Goal: Transaction & Acquisition: Book appointment/travel/reservation

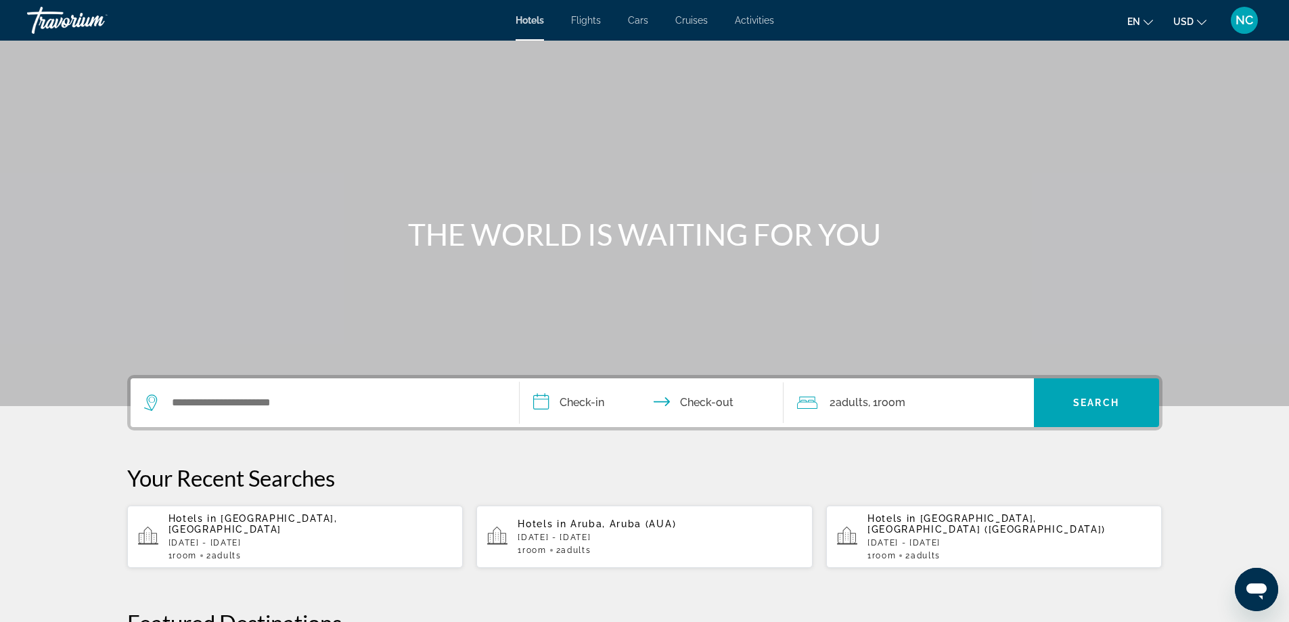
click at [269, 538] on p "[DATE] - [DATE]" at bounding box center [310, 542] width 284 height 9
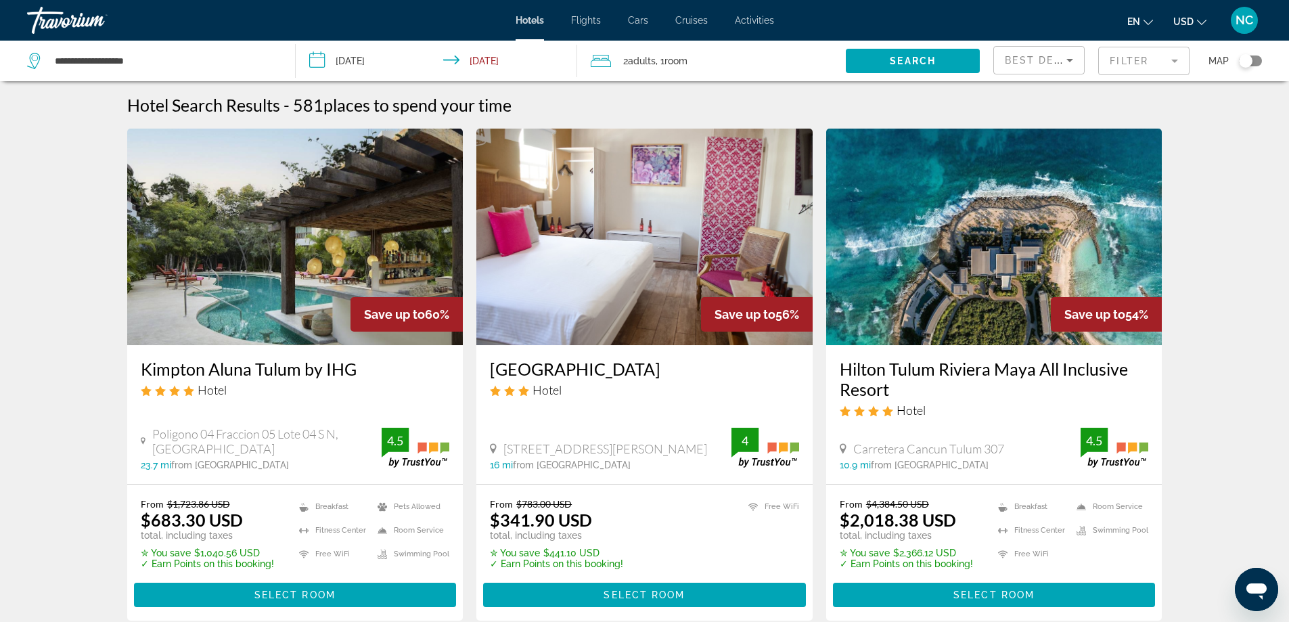
click at [722, 66] on div "2 Adult Adults , 1 Room rooms" at bounding box center [718, 60] width 255 height 19
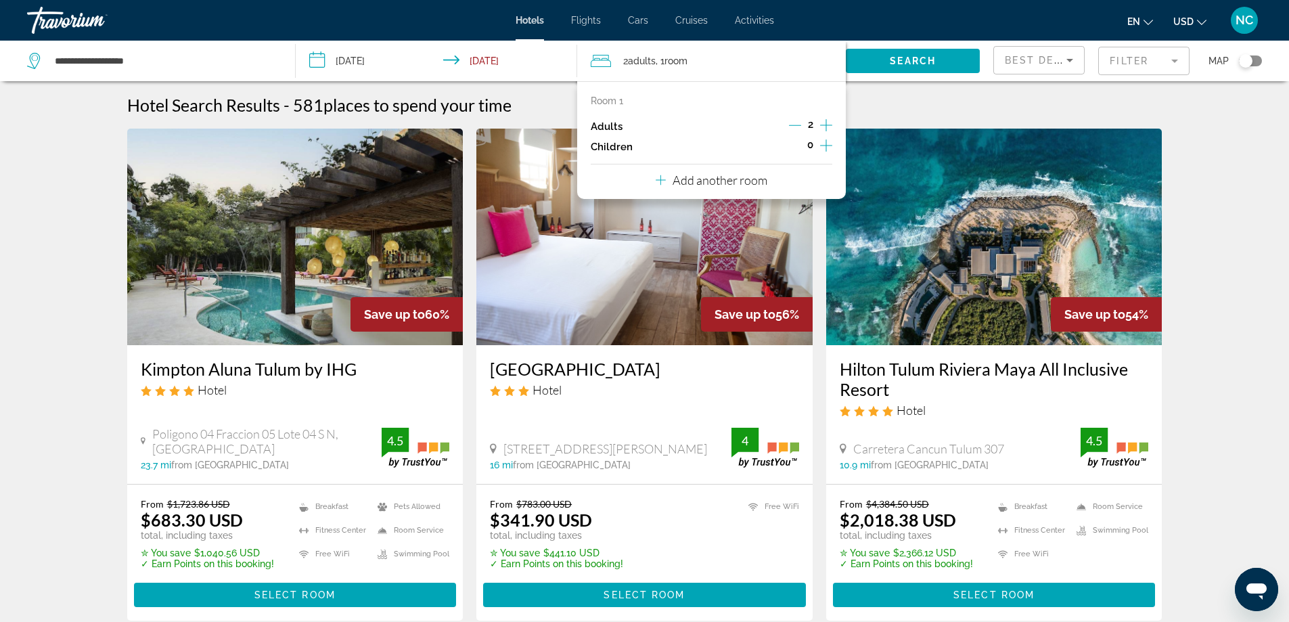
click at [824, 145] on icon "Increment children" at bounding box center [826, 145] width 12 height 12
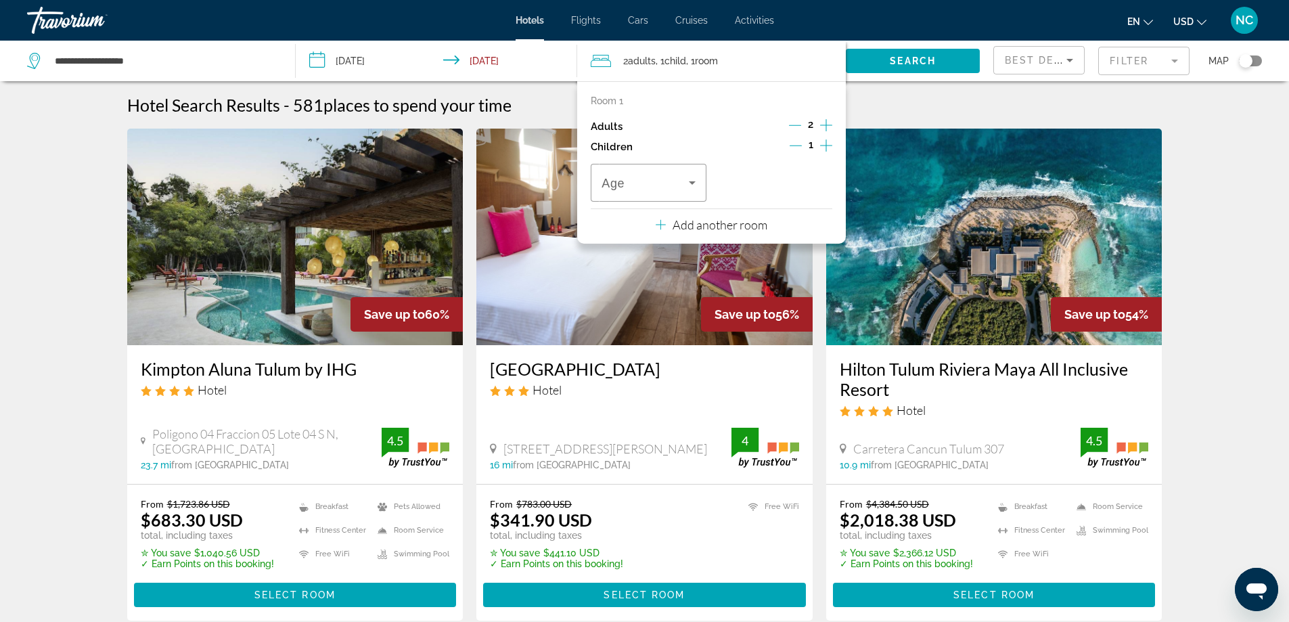
click at [824, 145] on icon "Increment children" at bounding box center [826, 145] width 12 height 12
click at [691, 183] on icon "Travelers: 2 adults, 2 children" at bounding box center [692, 182] width 7 height 3
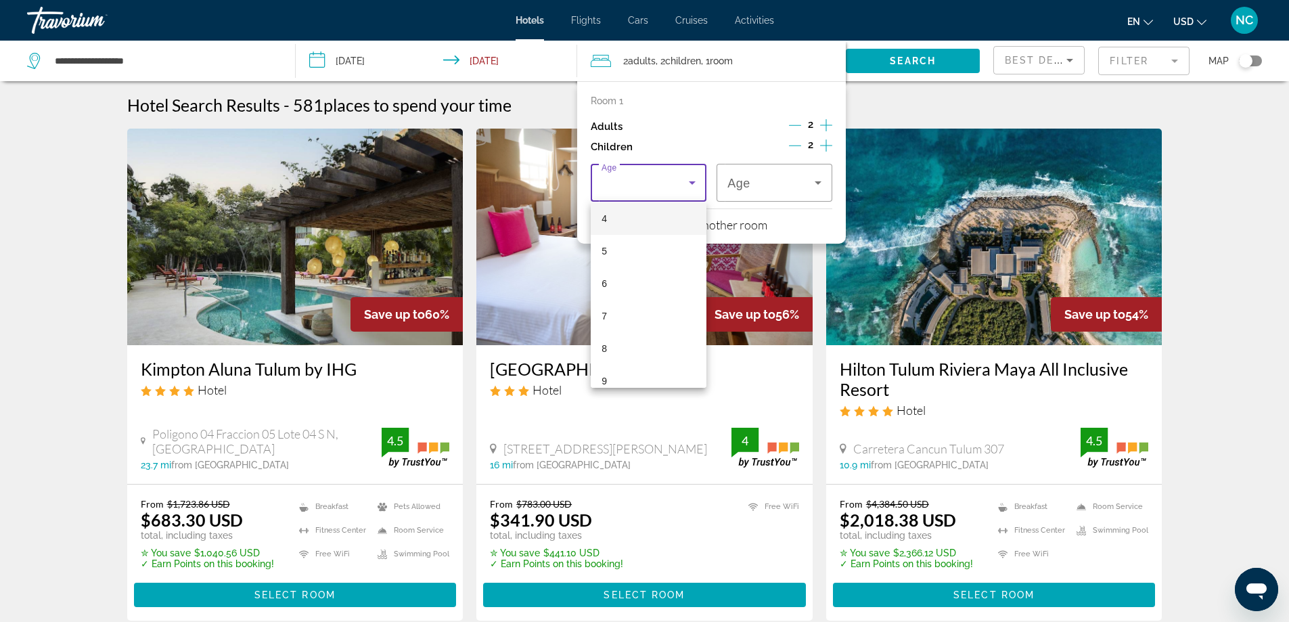
scroll to position [135, 0]
click at [628, 281] on mat-option "6" at bounding box center [649, 283] width 116 height 32
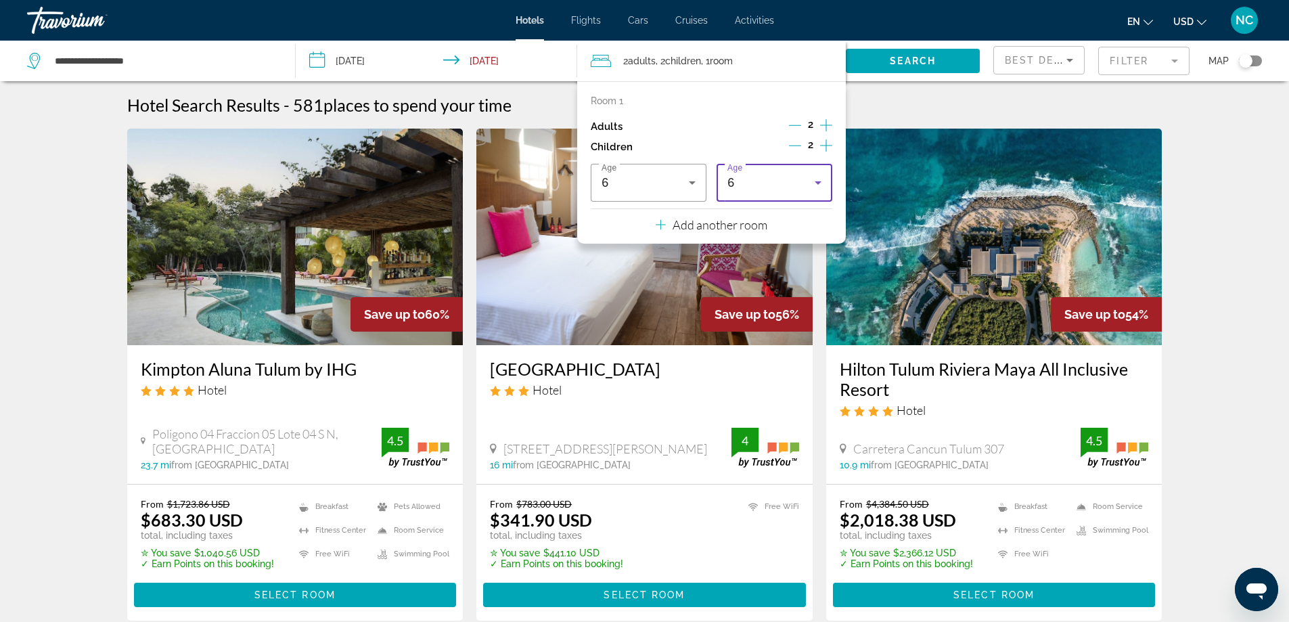
click at [818, 183] on icon "Travelers: 2 adults, 2 children" at bounding box center [817, 182] width 7 height 3
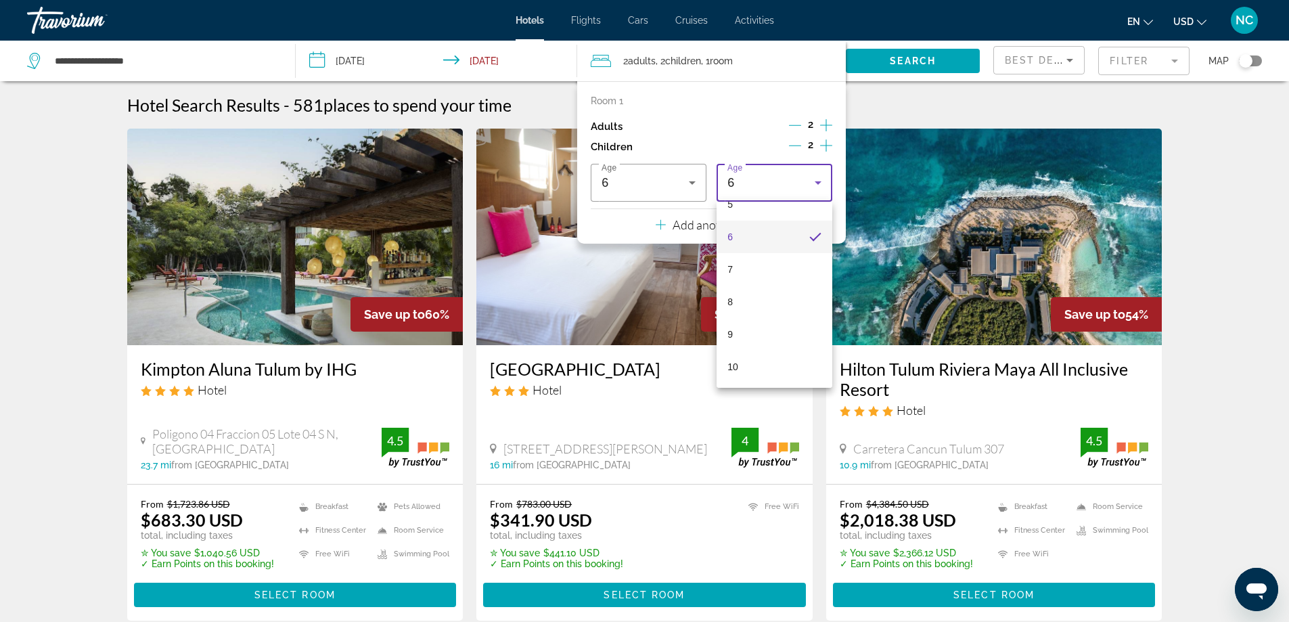
scroll to position [182, 0]
click at [762, 269] on mat-option "7" at bounding box center [774, 268] width 116 height 32
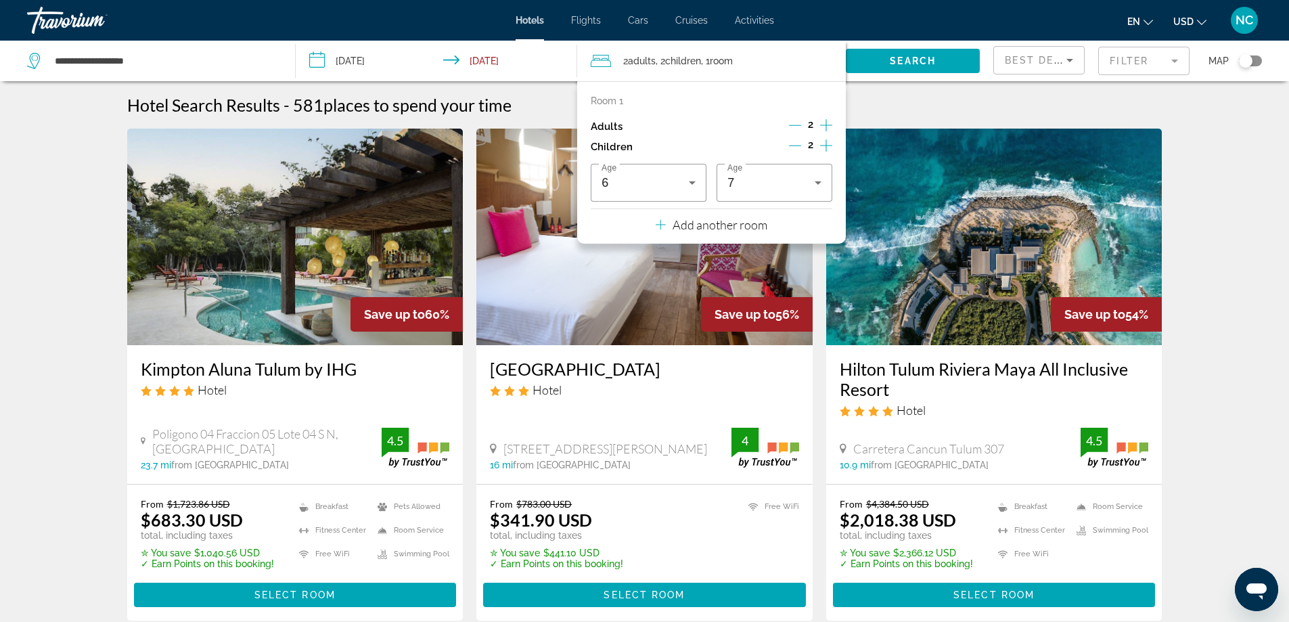
click at [1176, 59] on mat-form-field "Filter" at bounding box center [1143, 61] width 91 height 28
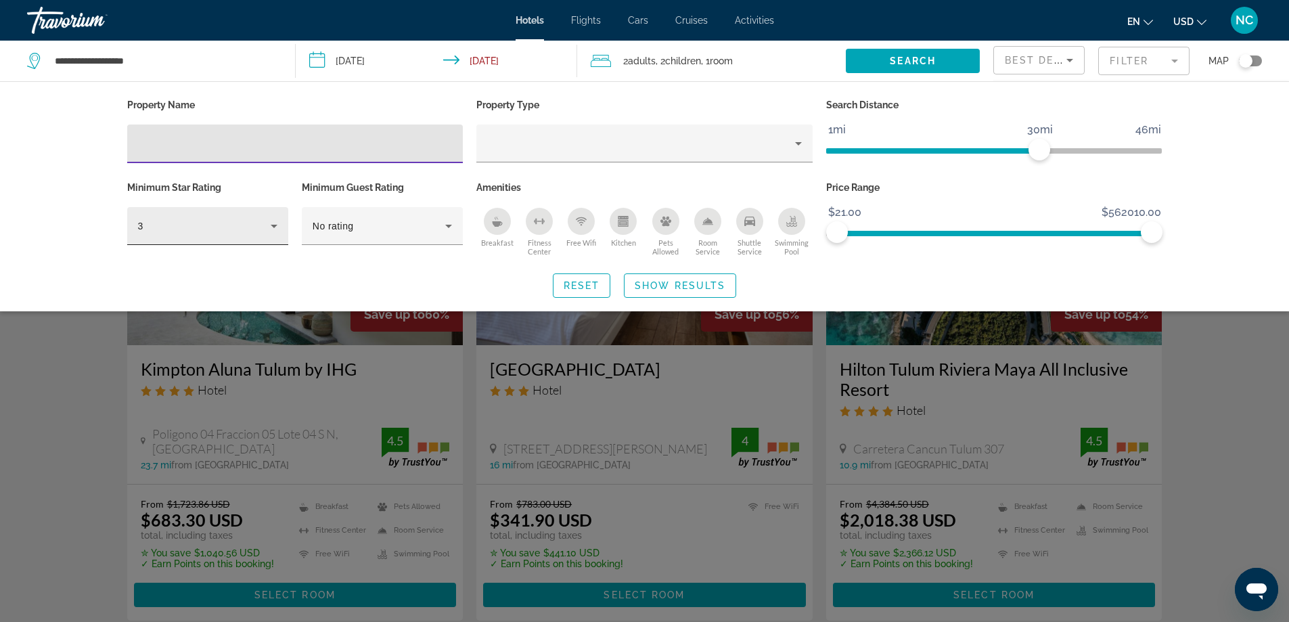
click at [275, 225] on icon "Hotel Filters" at bounding box center [274, 226] width 7 height 3
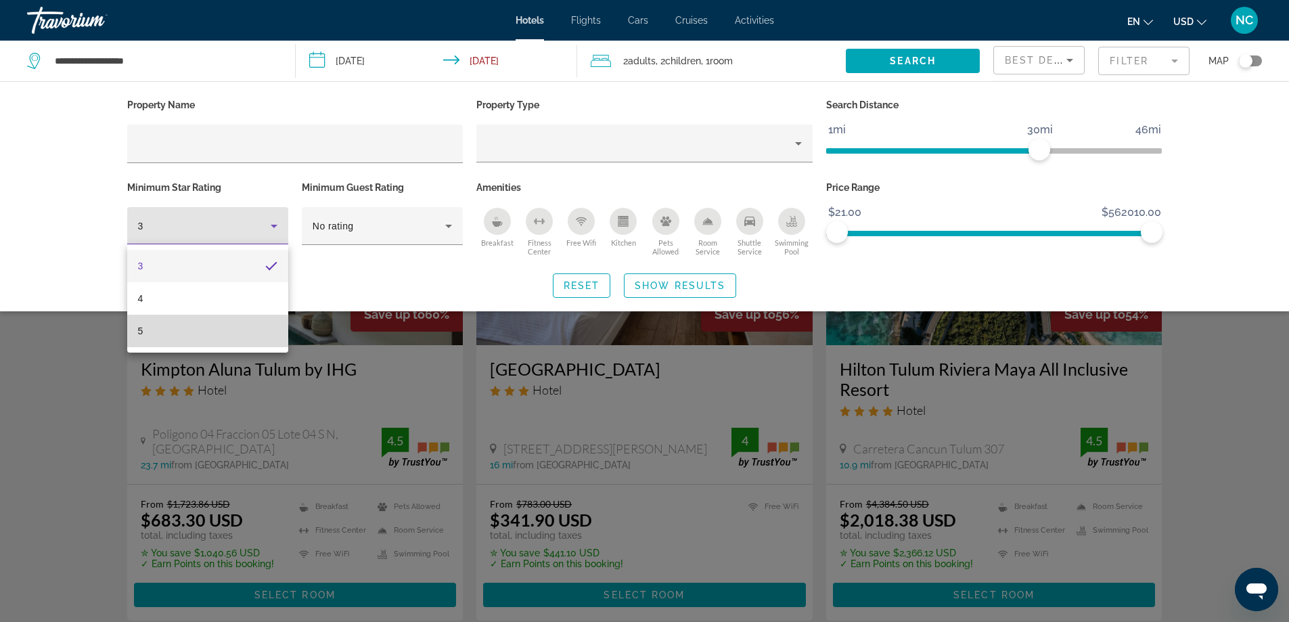
click at [191, 336] on mat-option "5" at bounding box center [207, 331] width 161 height 32
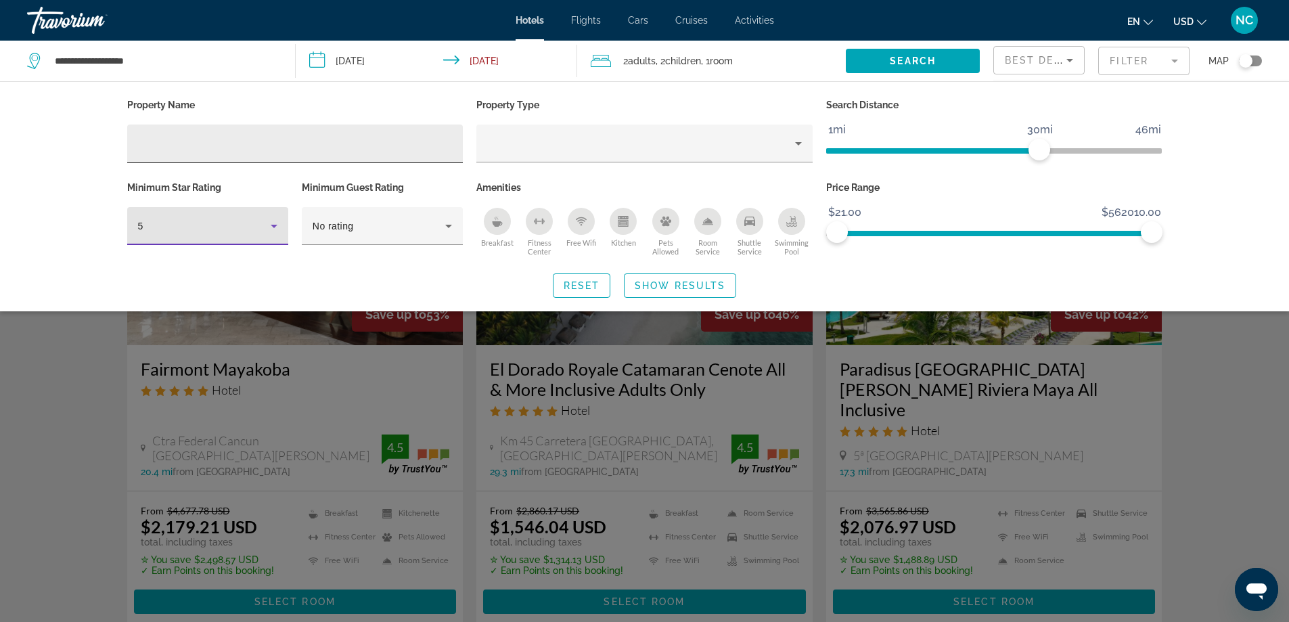
click at [161, 142] on input "Hotel Filters" at bounding box center [295, 144] width 315 height 16
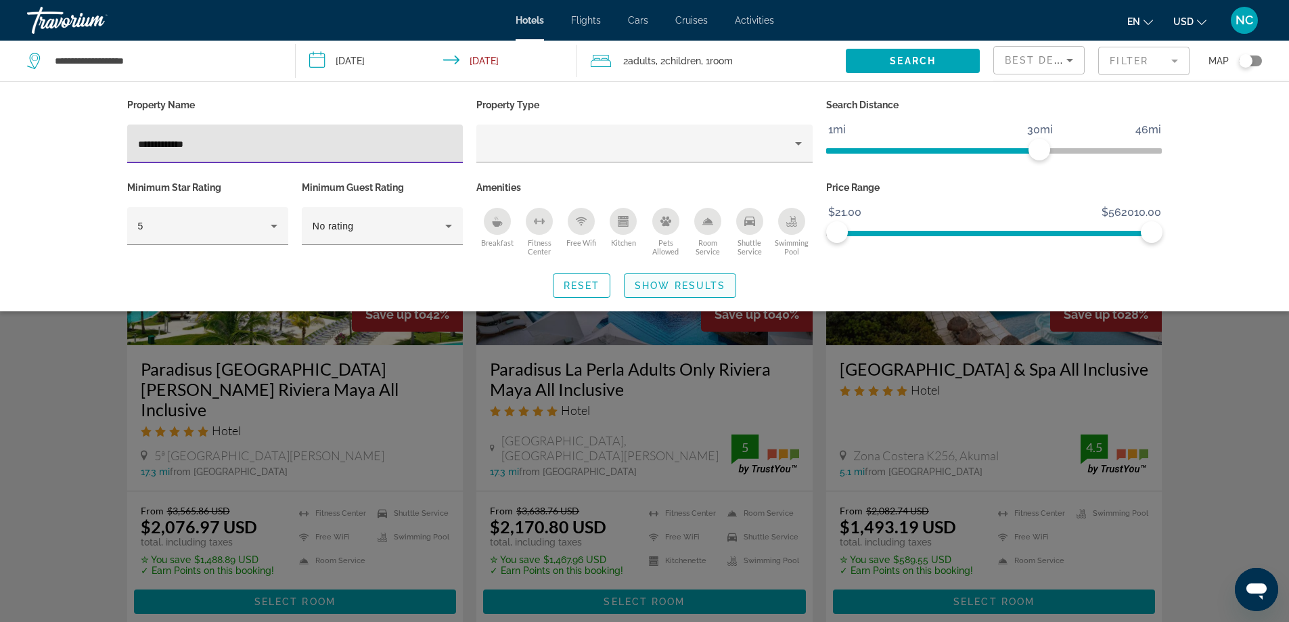
type input "**********"
click at [668, 286] on span "Show Results" at bounding box center [679, 285] width 91 height 11
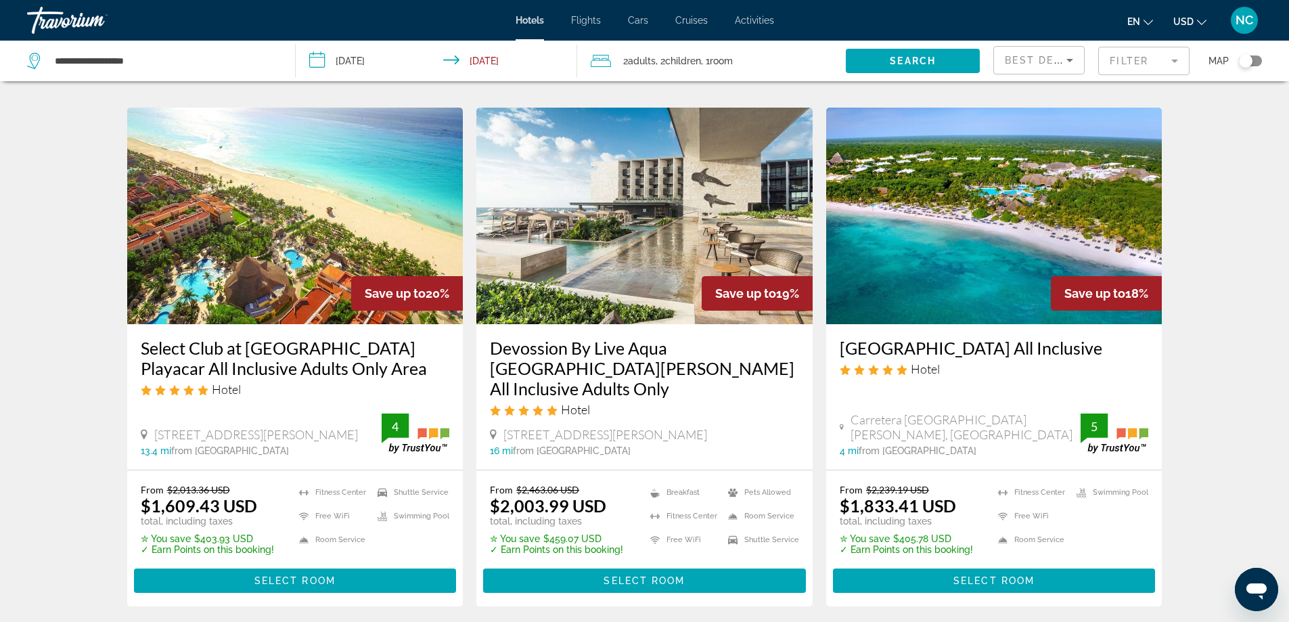
scroll to position [1807, 0]
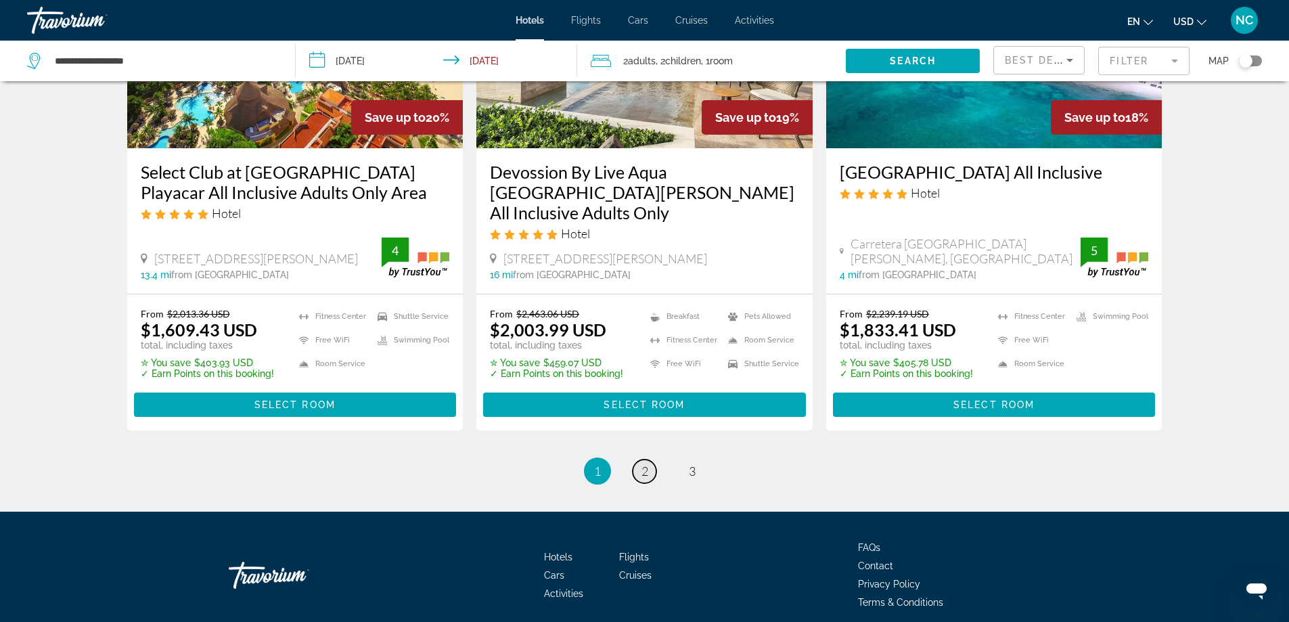
click at [641, 463] on span "2" at bounding box center [644, 470] width 7 height 15
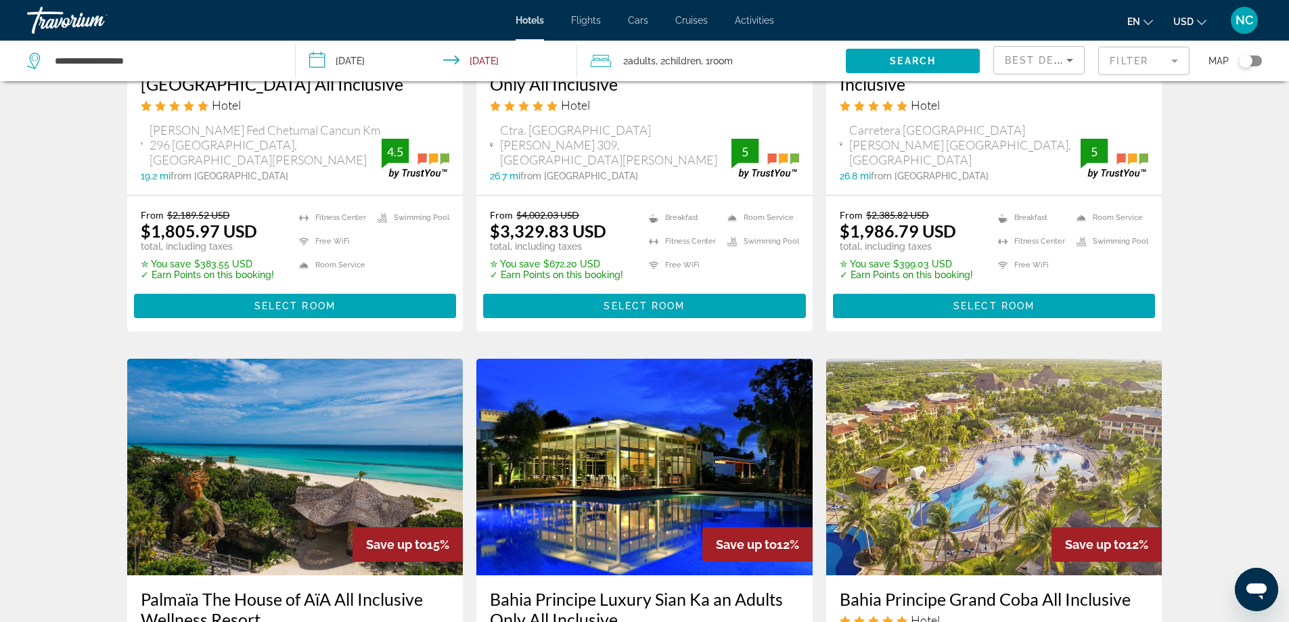
scroll to position [541, 0]
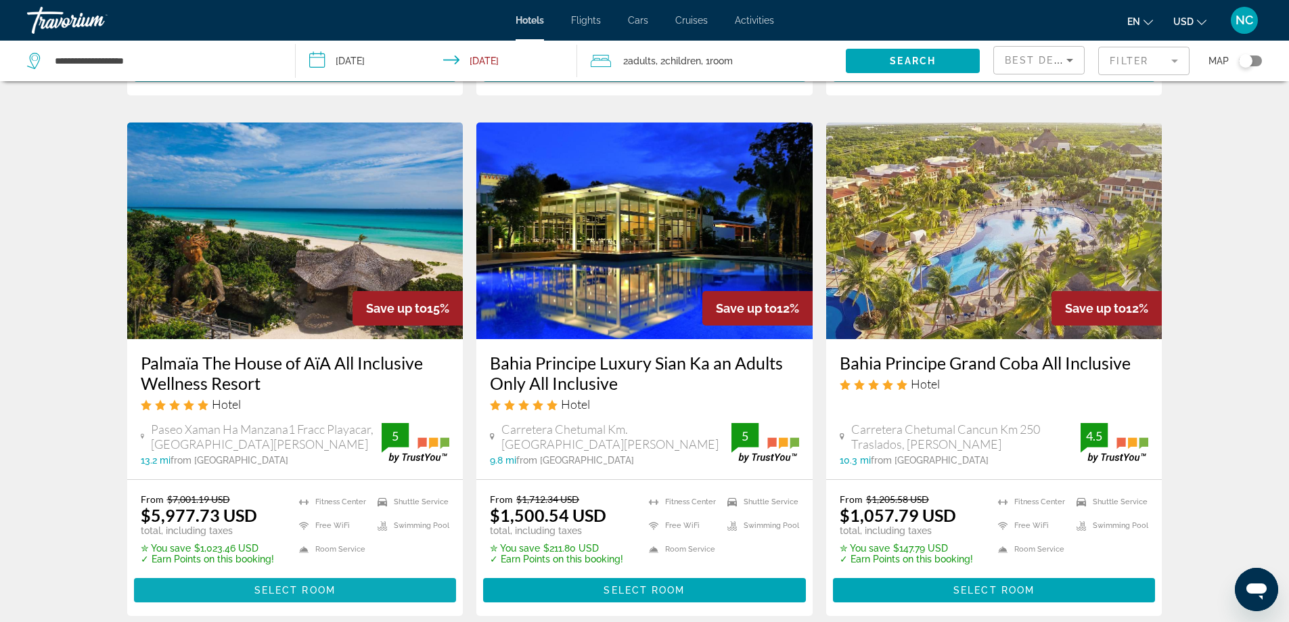
click at [298, 584] on span "Select Room" at bounding box center [294, 589] width 81 height 11
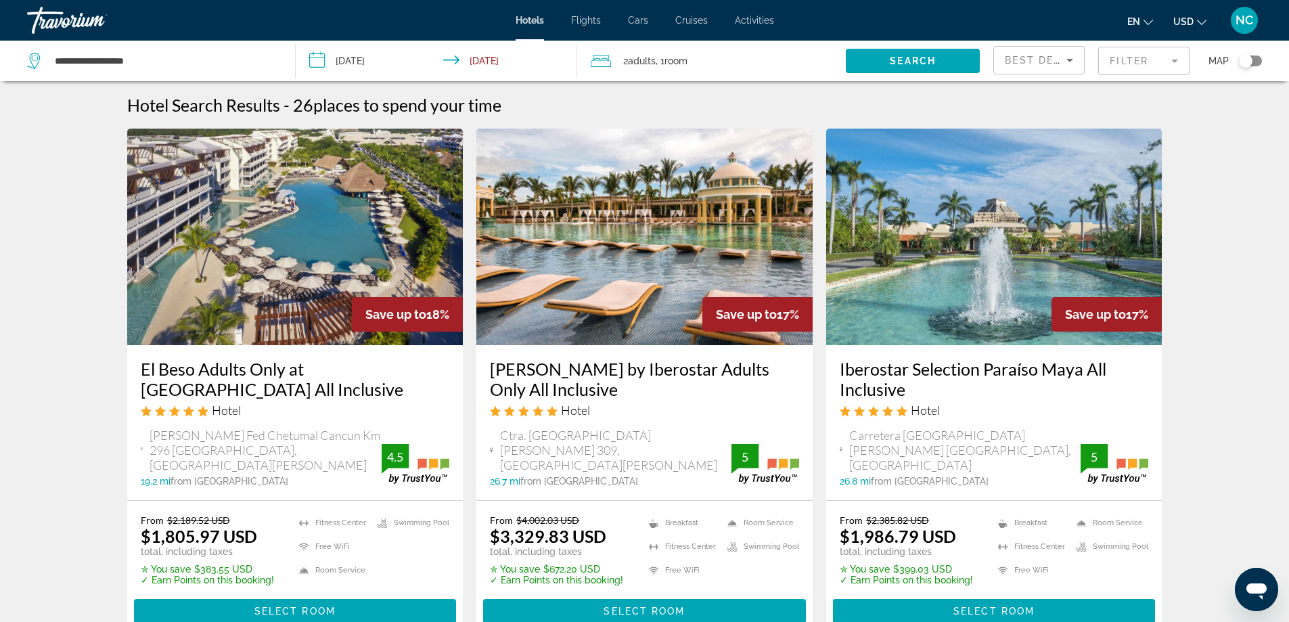
click at [655, 61] on span "Adults" at bounding box center [642, 60] width 28 height 11
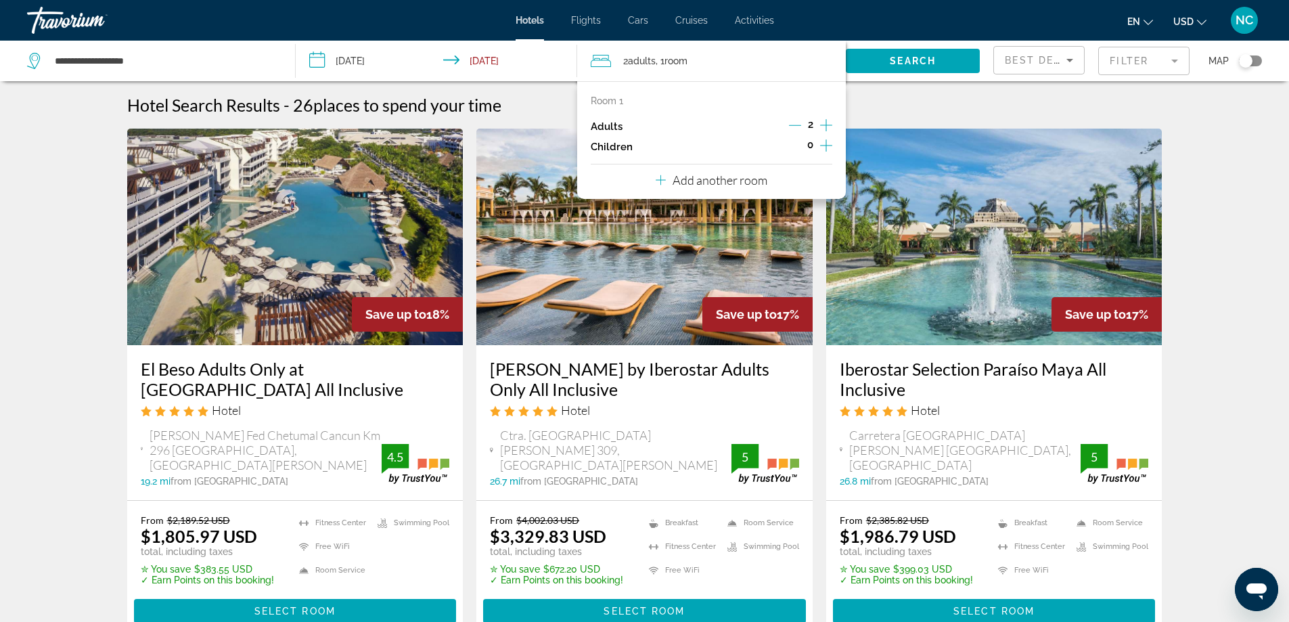
click at [827, 148] on icon "Increment children" at bounding box center [826, 145] width 12 height 16
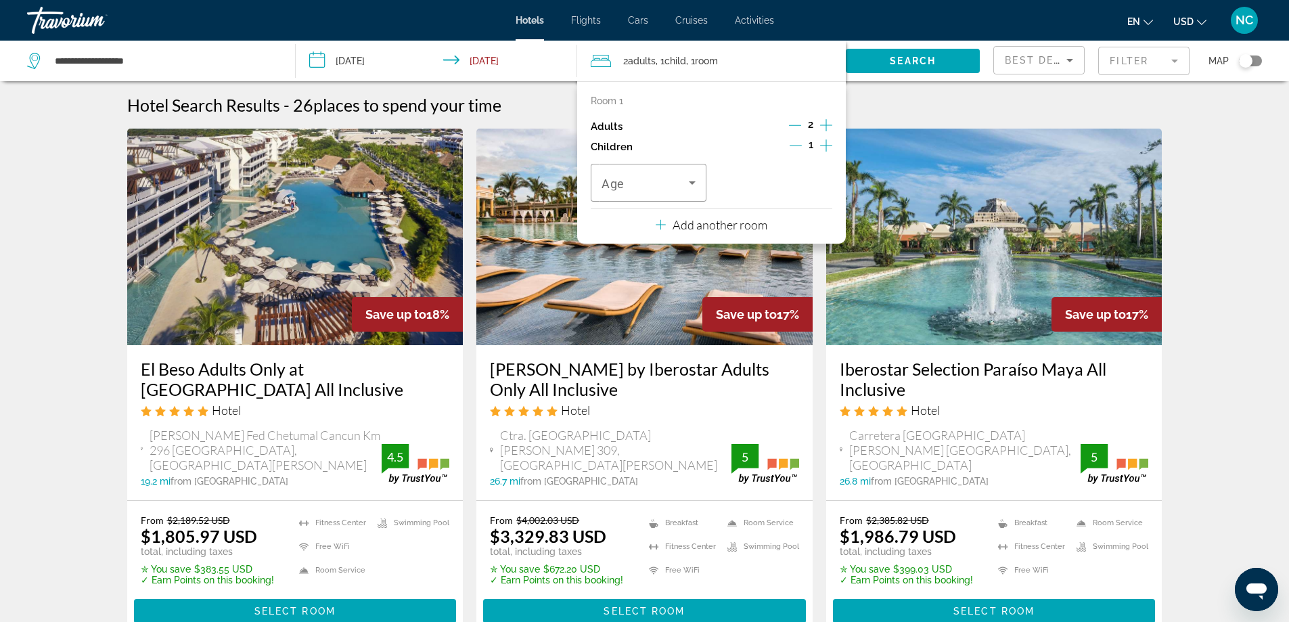
click at [827, 148] on icon "Increment children" at bounding box center [826, 145] width 12 height 16
click at [692, 182] on icon "Travelers: 2 adults, 2 children" at bounding box center [692, 182] width 7 height 3
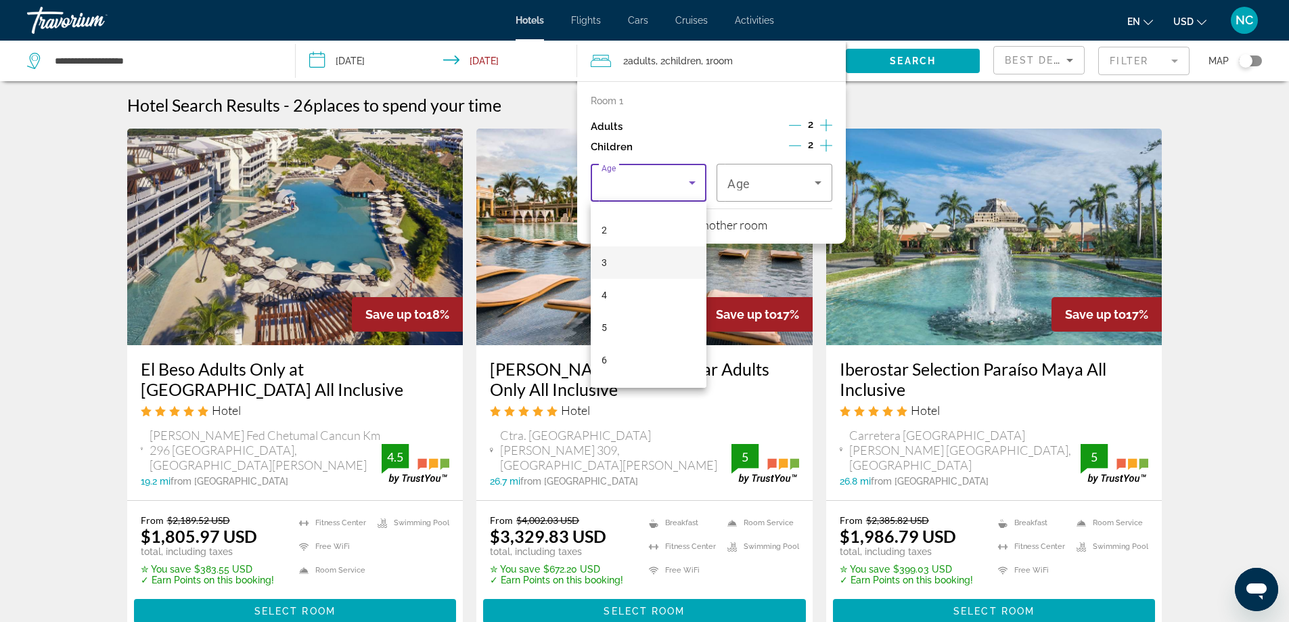
scroll to position [135, 0]
click at [620, 281] on mat-option "6" at bounding box center [649, 283] width 116 height 32
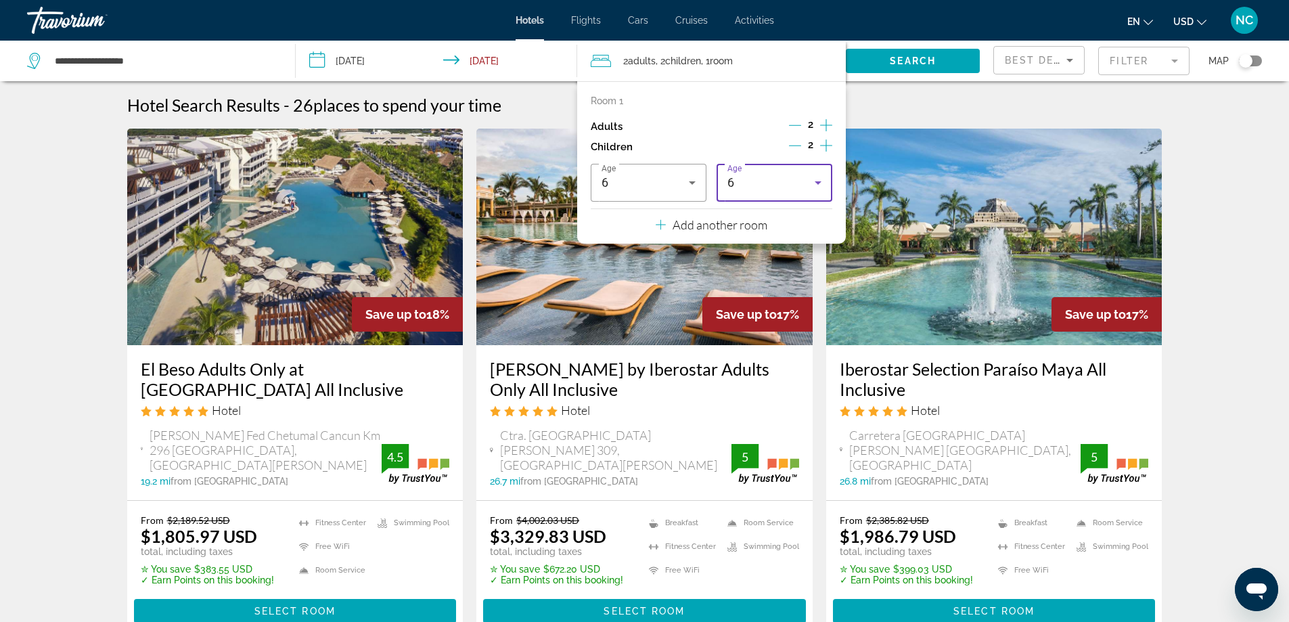
click at [820, 183] on icon "Travelers: 2 adults, 2 children" at bounding box center [817, 182] width 7 height 3
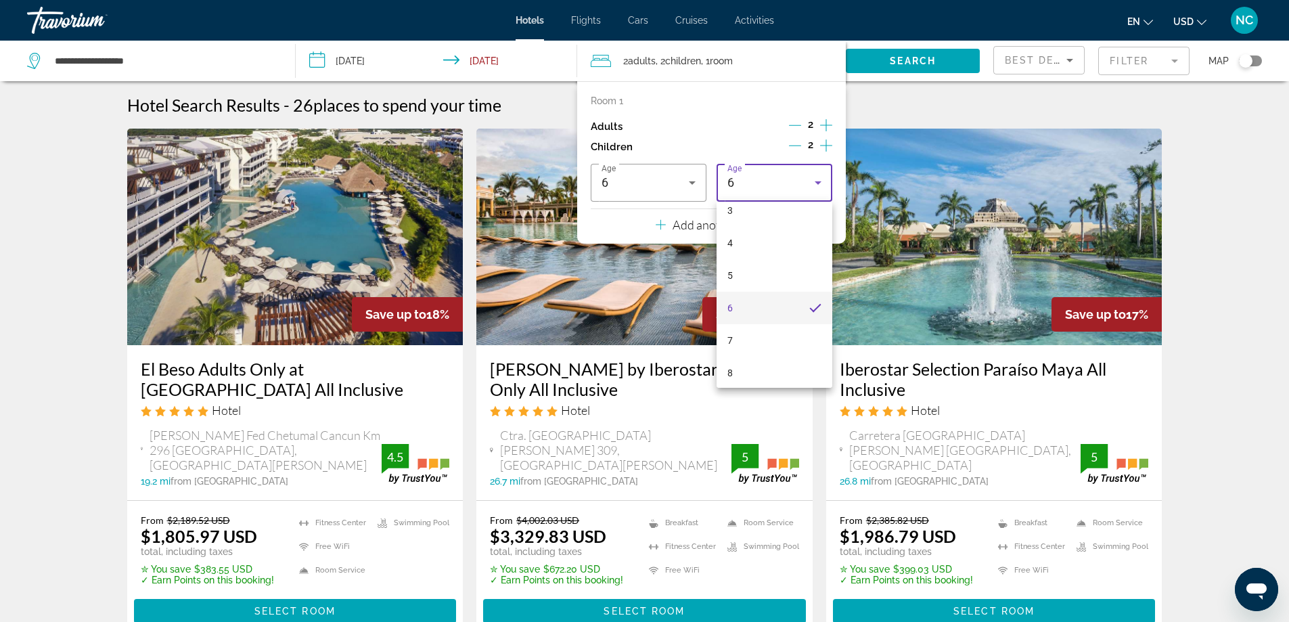
scroll to position [182, 0]
click at [768, 270] on mat-option "7" at bounding box center [774, 268] width 116 height 32
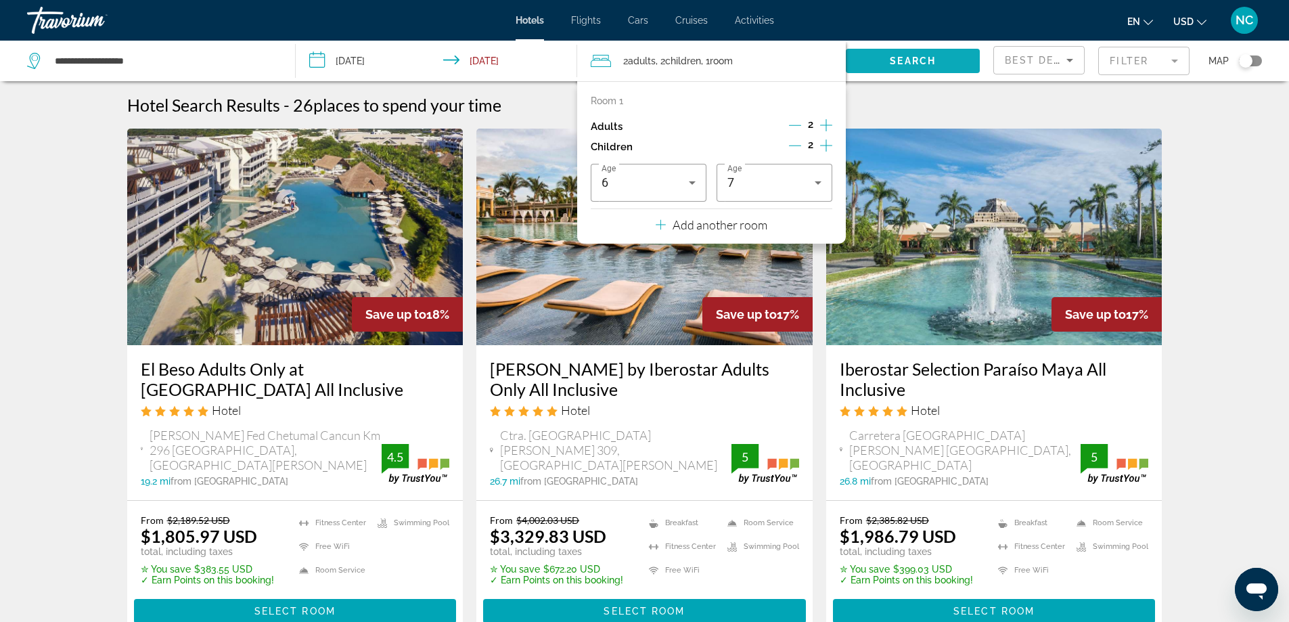
click at [901, 60] on span "Search" at bounding box center [913, 60] width 46 height 11
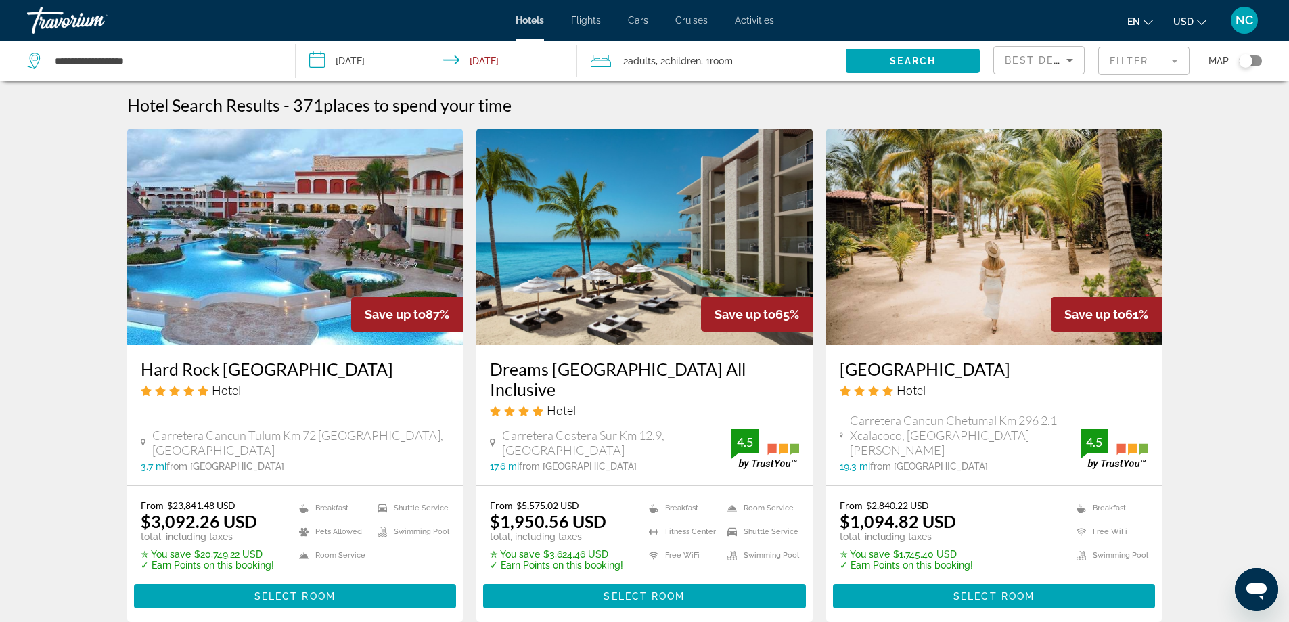
click at [1174, 62] on mat-form-field "Filter" at bounding box center [1143, 61] width 91 height 28
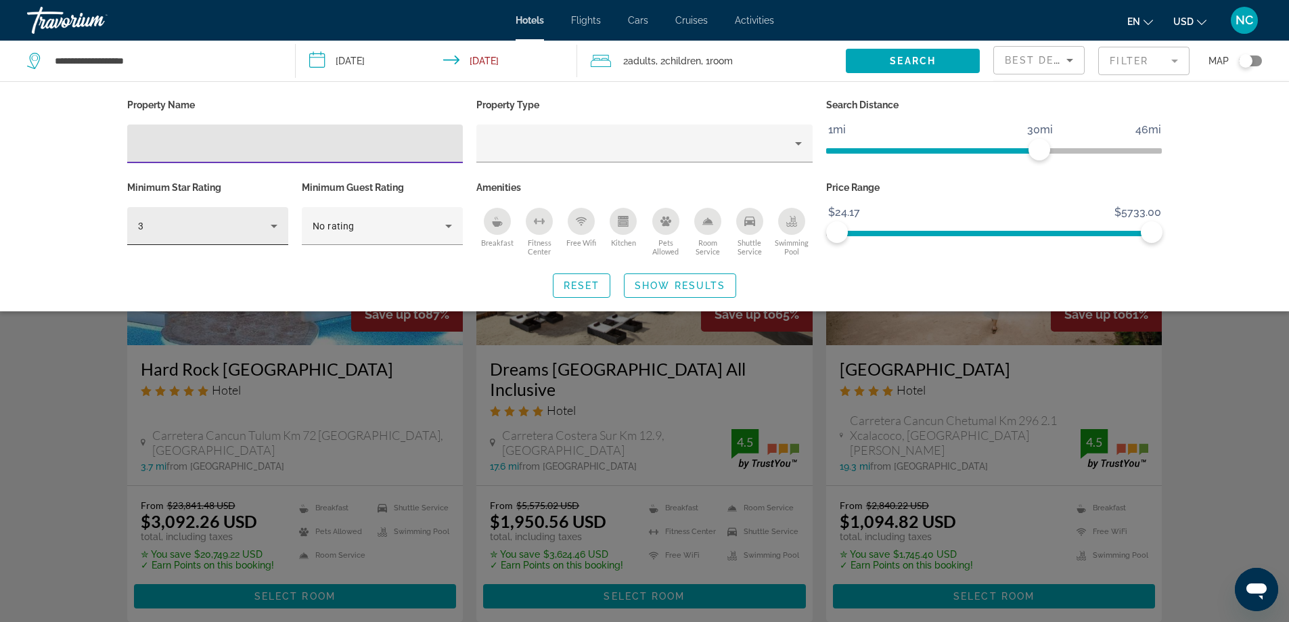
click at [276, 226] on icon "Hotel Filters" at bounding box center [274, 226] width 16 height 16
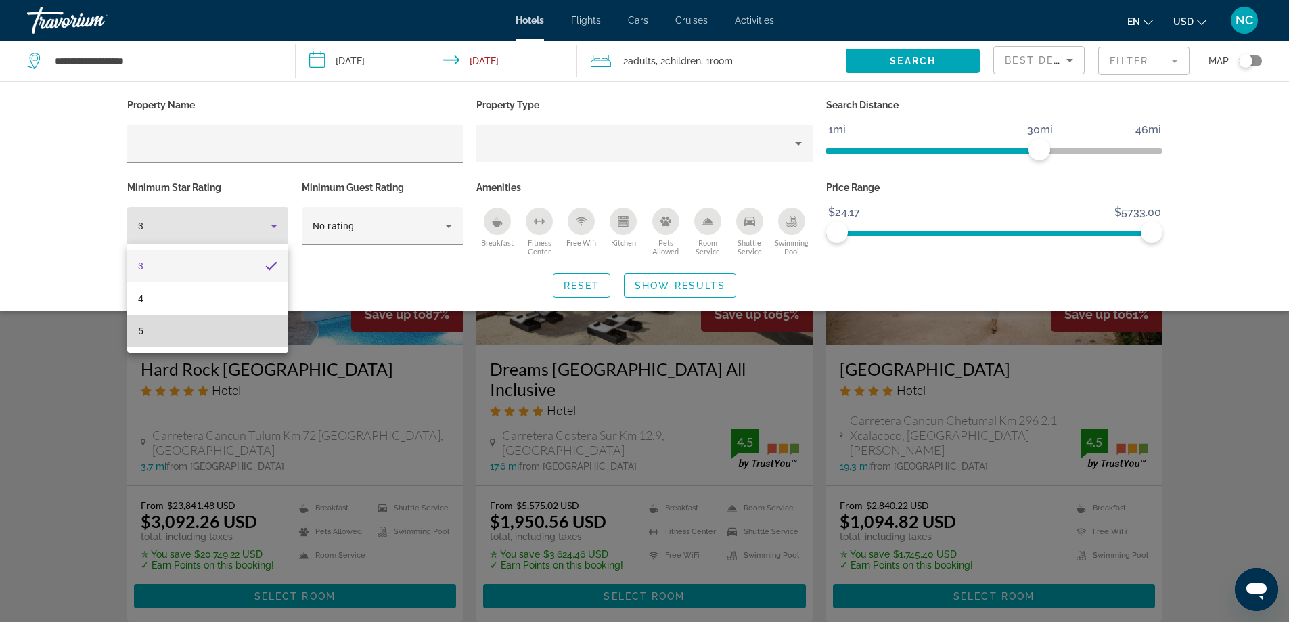
click at [203, 337] on mat-option "5" at bounding box center [207, 331] width 161 height 32
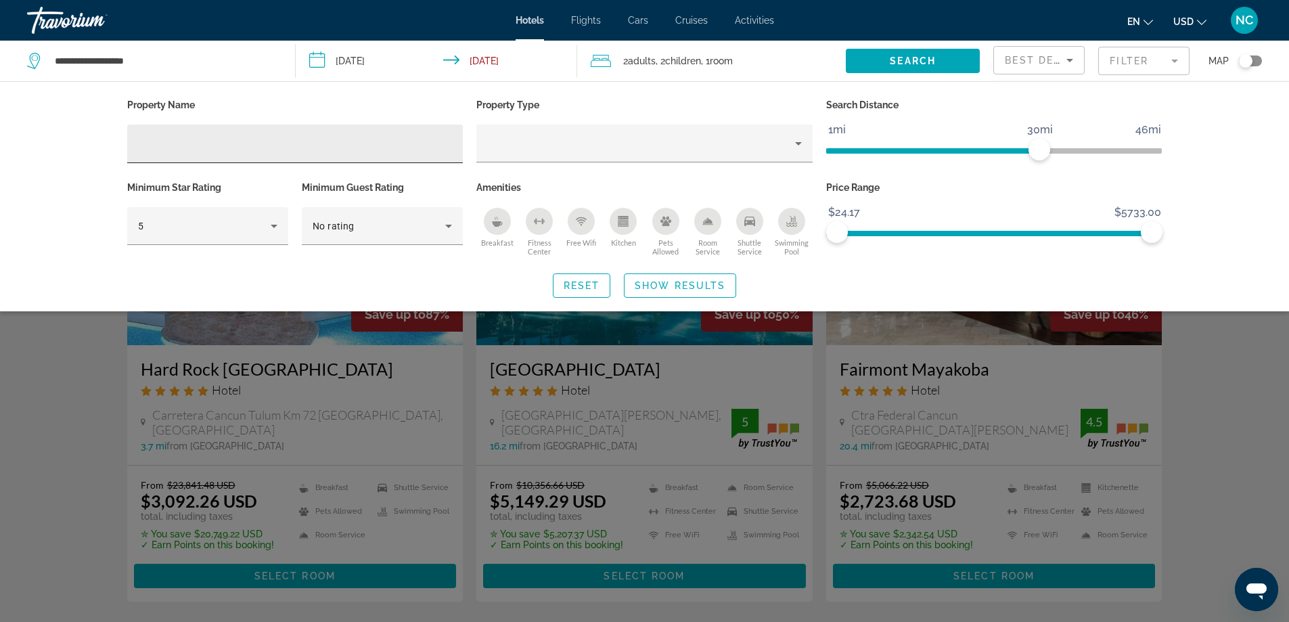
click at [146, 131] on div "Hotel Filters" at bounding box center [295, 143] width 315 height 39
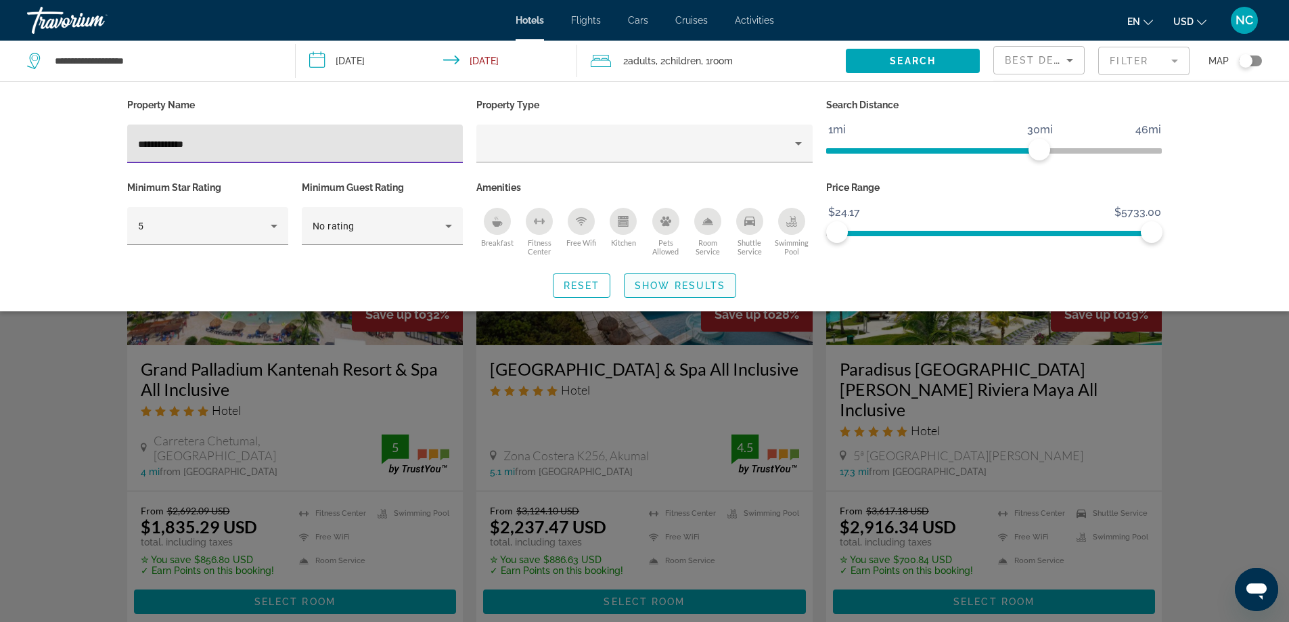
type input "**********"
click at [695, 284] on span "Show Results" at bounding box center [679, 285] width 91 height 11
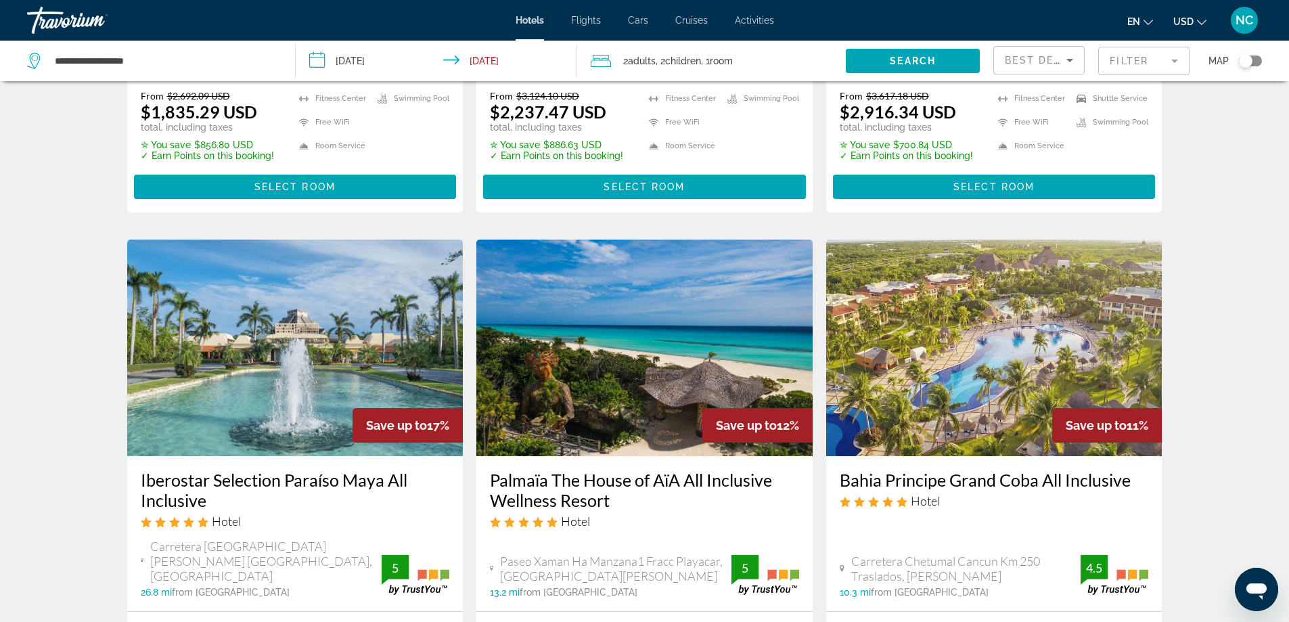
scroll to position [541, 0]
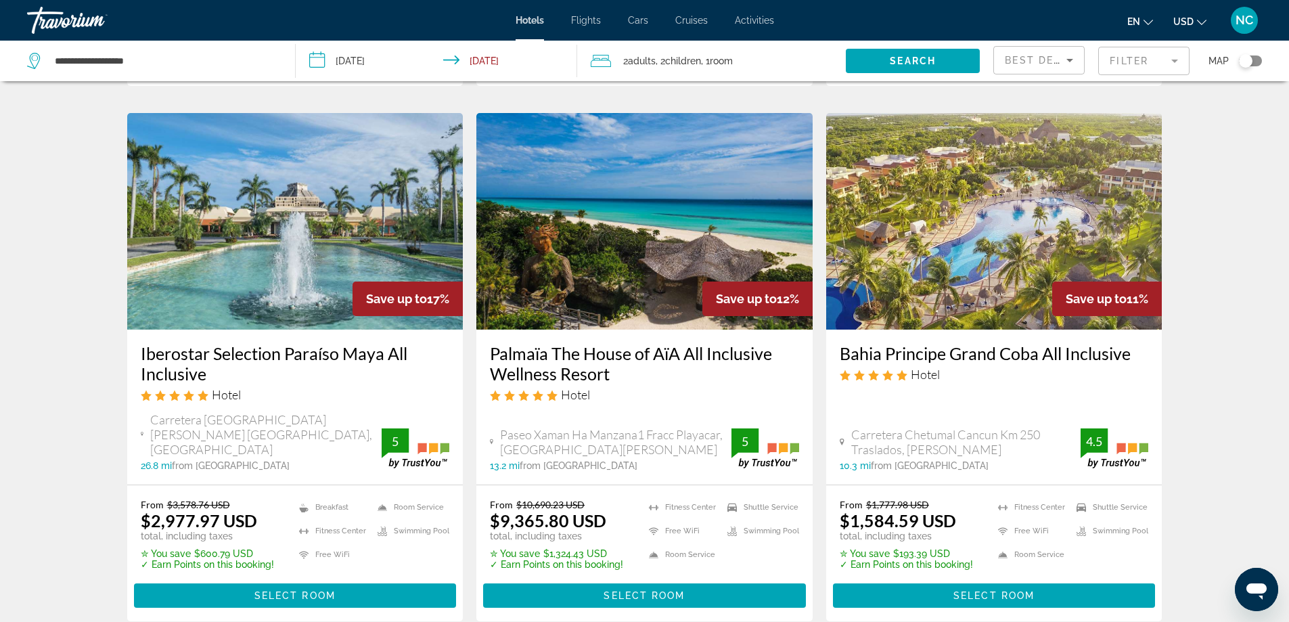
click at [655, 210] on img "Main content" at bounding box center [644, 221] width 336 height 216
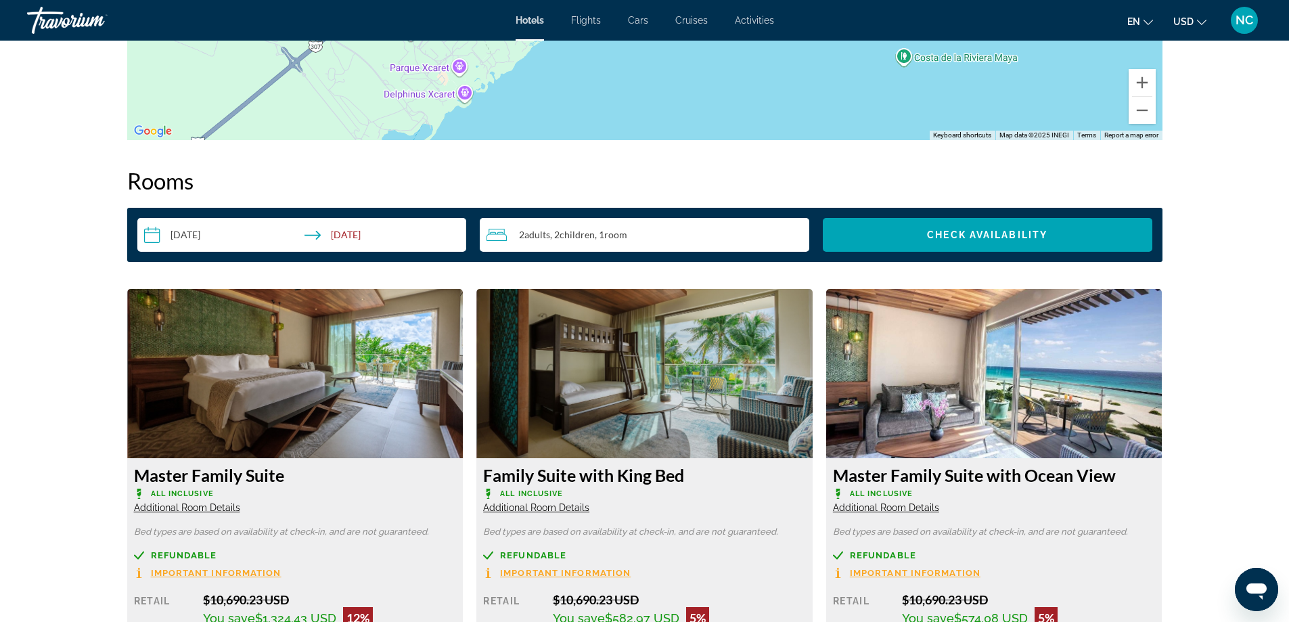
scroll to position [1353, 0]
